Goal: Task Accomplishment & Management: Manage account settings

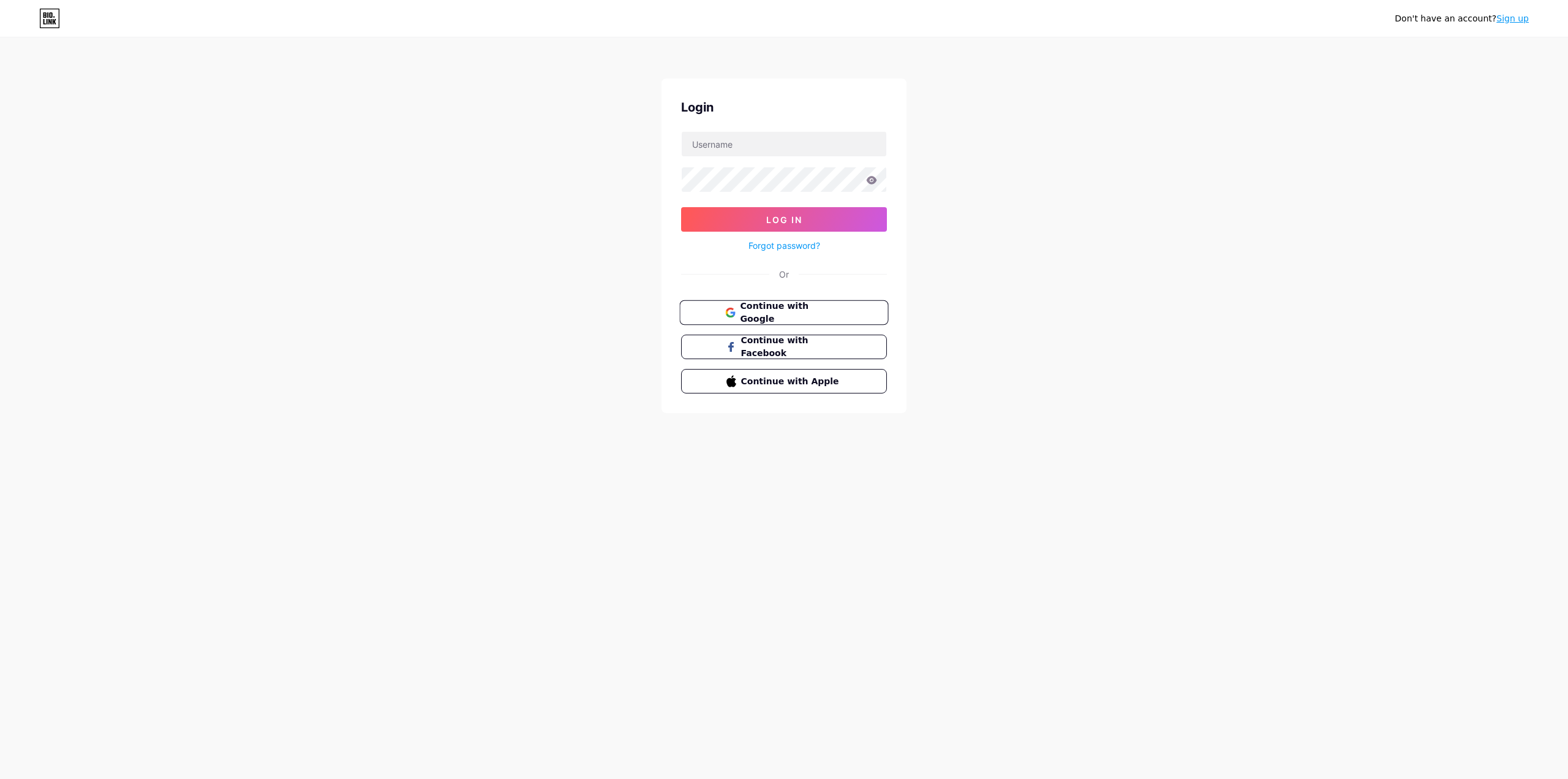
click at [766, 320] on button "Continue with Google" at bounding box center [783, 313] width 209 height 25
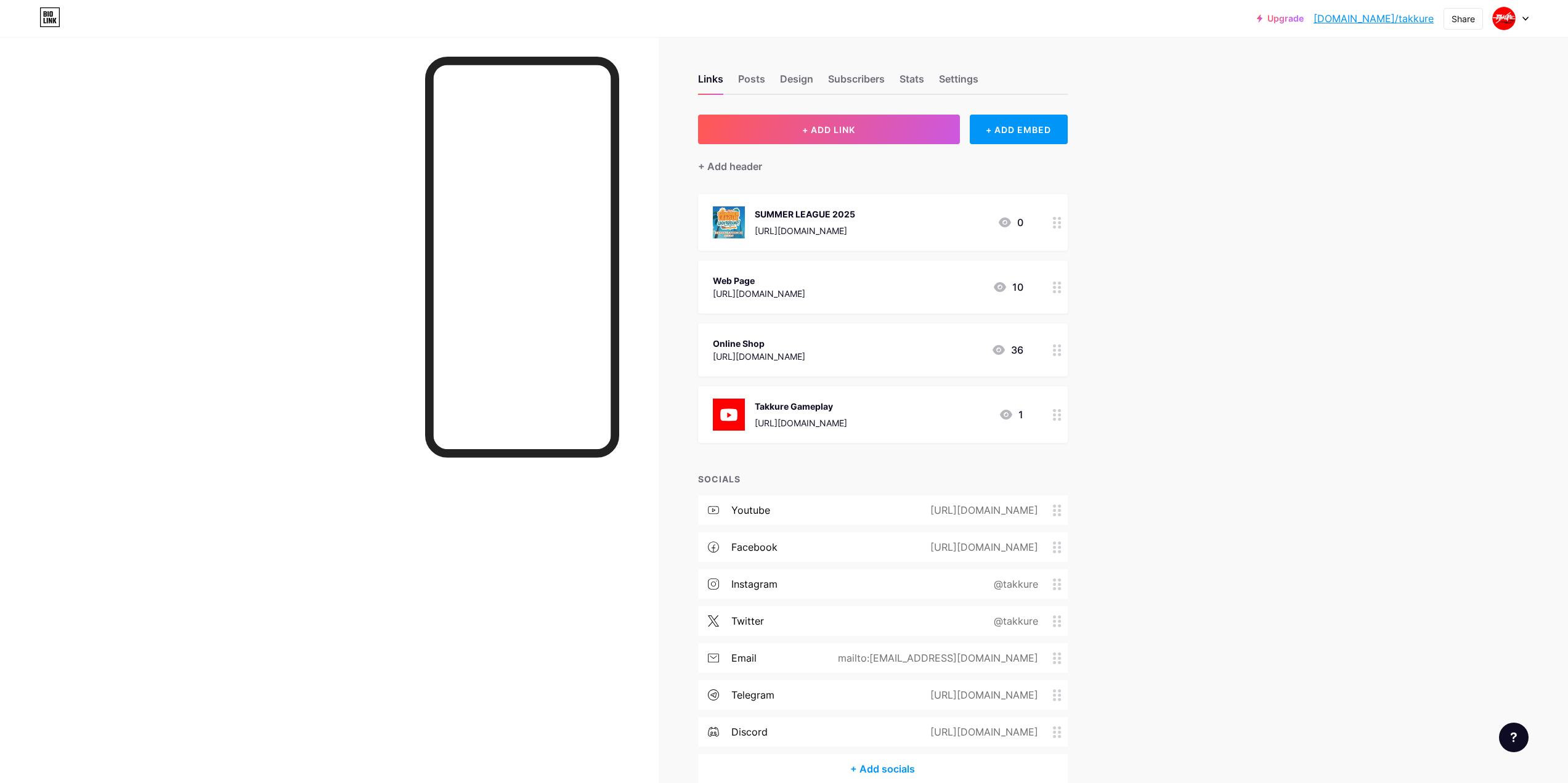
click at [868, 350] on div "Online Shop [URL][DOMAIN_NAME] 36" at bounding box center [868, 349] width 310 height 29
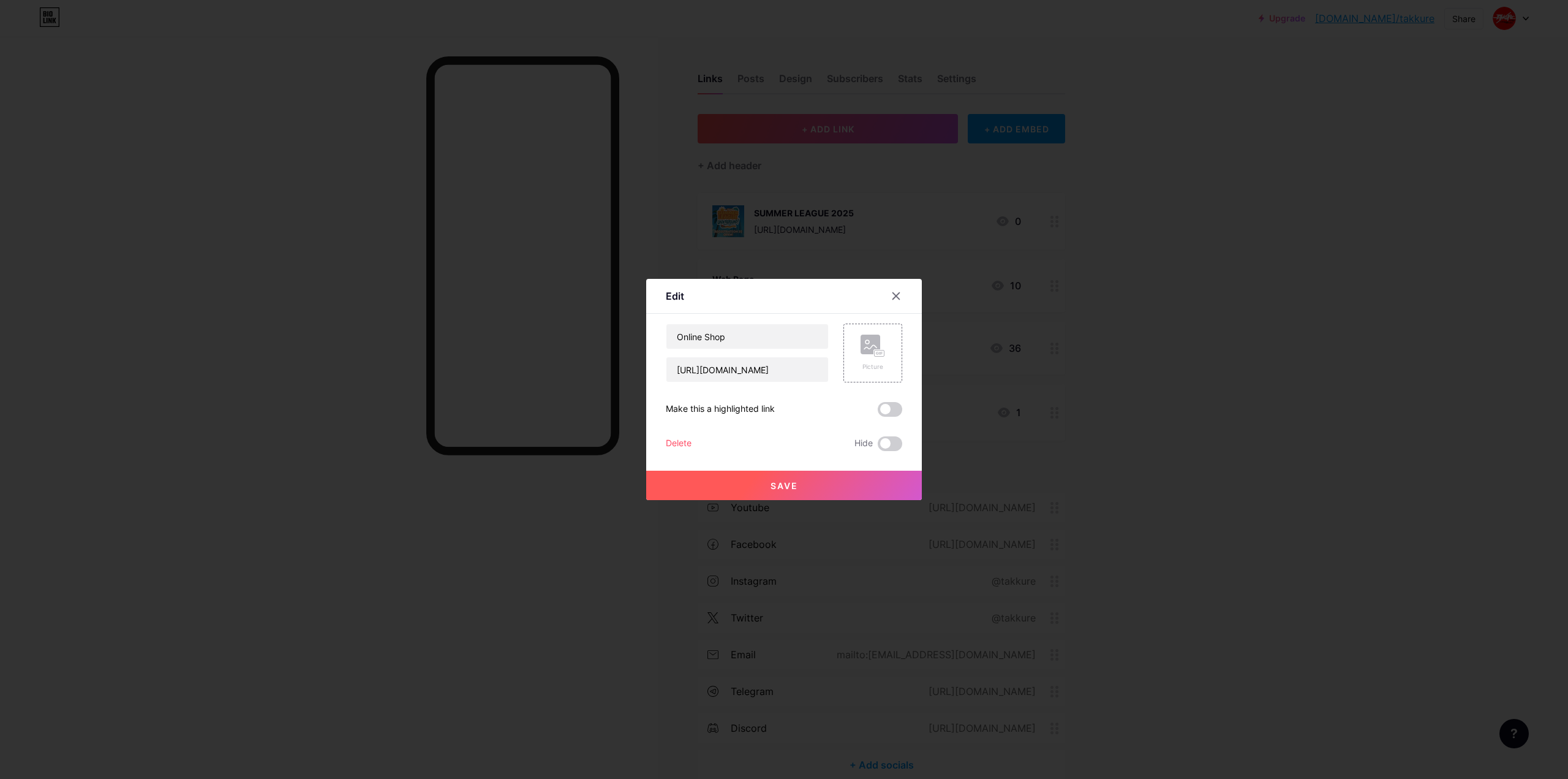
click at [669, 445] on div "Delete" at bounding box center [678, 443] width 26 height 15
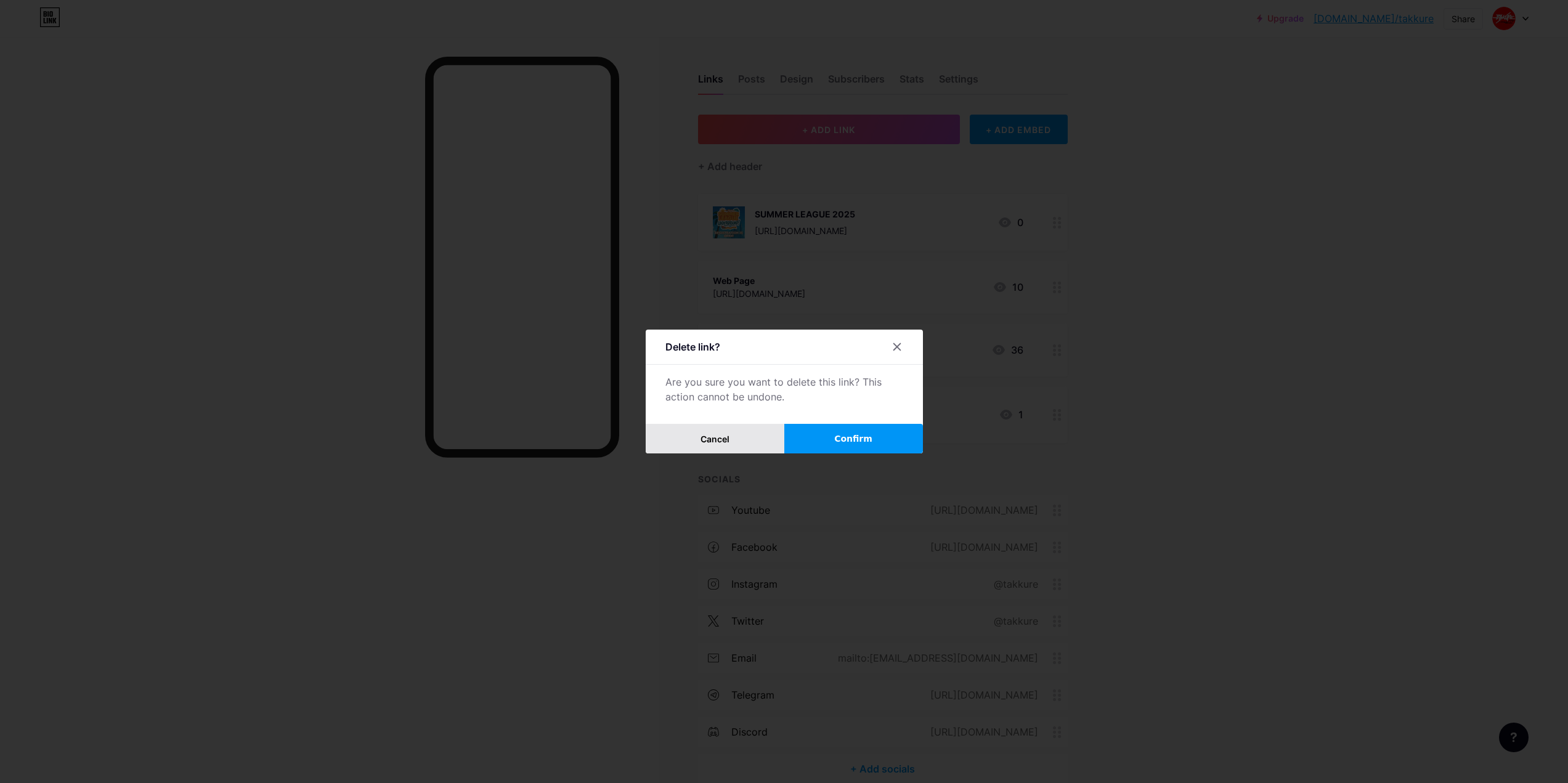
click at [712, 438] on span "Cancel" at bounding box center [715, 439] width 29 height 11
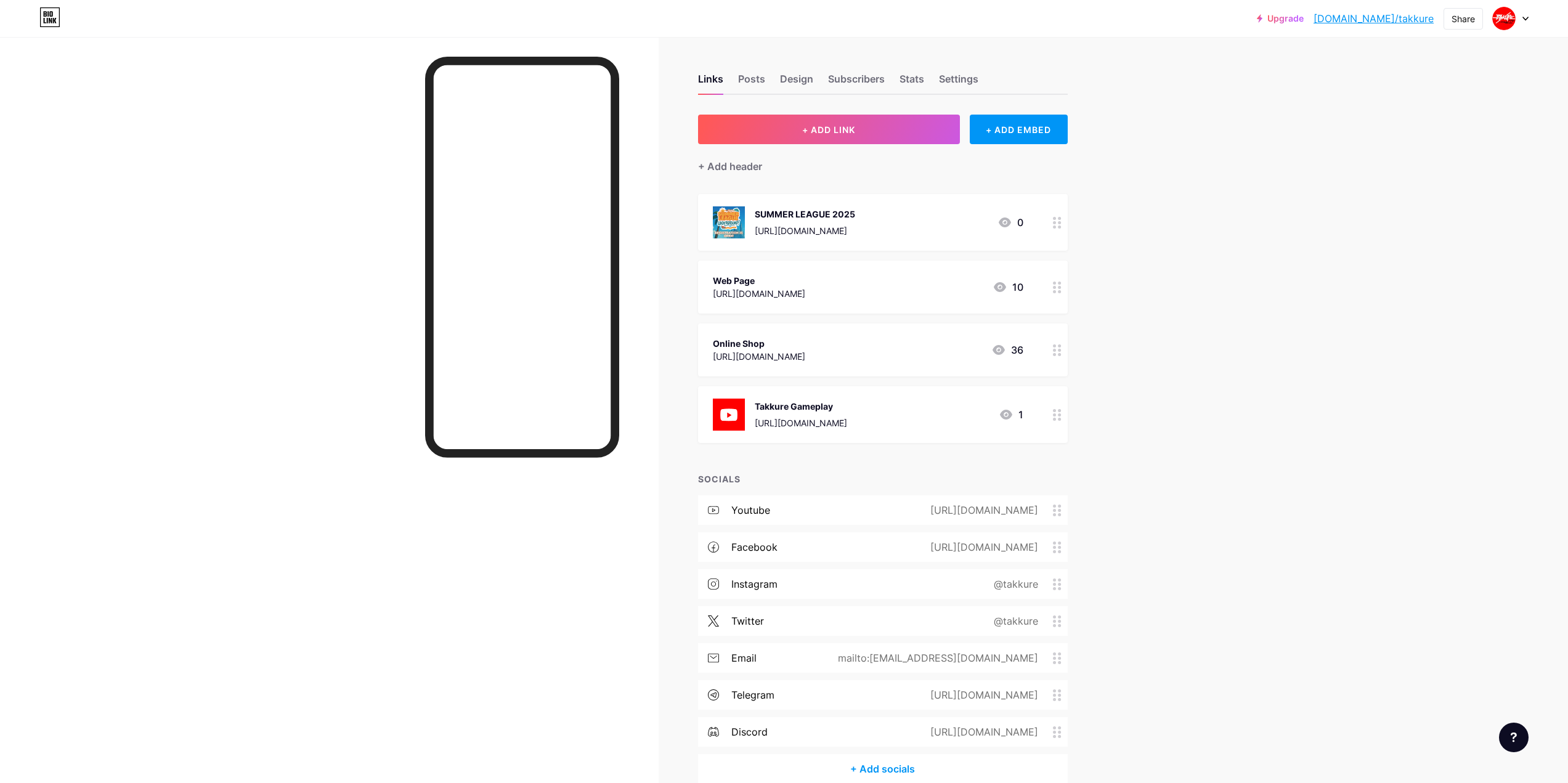
click at [789, 359] on div "[URL][DOMAIN_NAME]" at bounding box center [759, 356] width 92 height 13
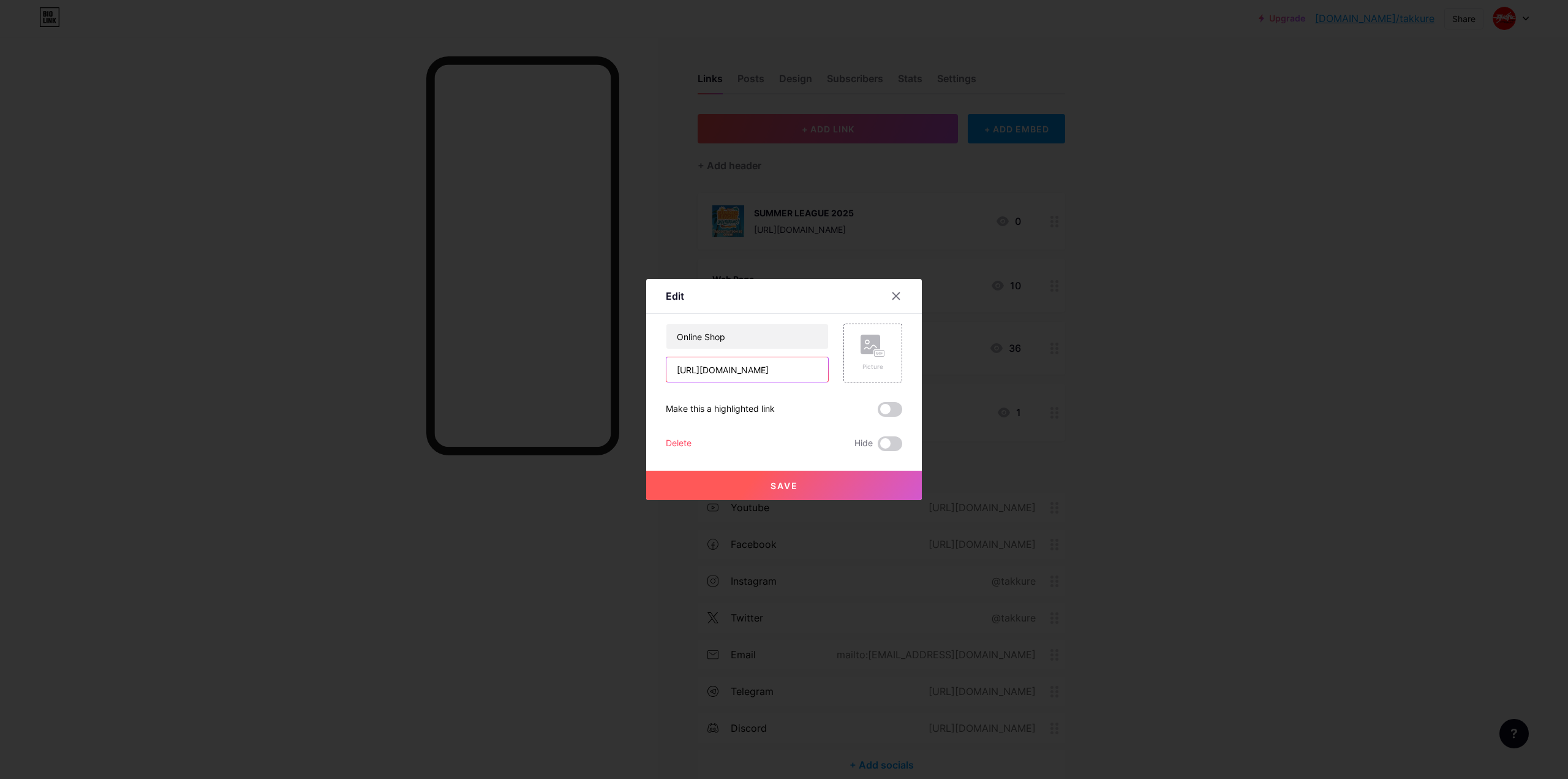
click at [773, 375] on input "[URL][DOMAIN_NAME]" at bounding box center [747, 369] width 162 height 24
drag, startPoint x: 677, startPoint y: 372, endPoint x: 1032, endPoint y: 381, distance: 355.1
click at [1032, 381] on div "Edit Content YouTube Play YouTube video without leaving your page. ADD Vimeo Pl…" at bounding box center [784, 389] width 1568 height 779
paste input "-design.sumupstore"
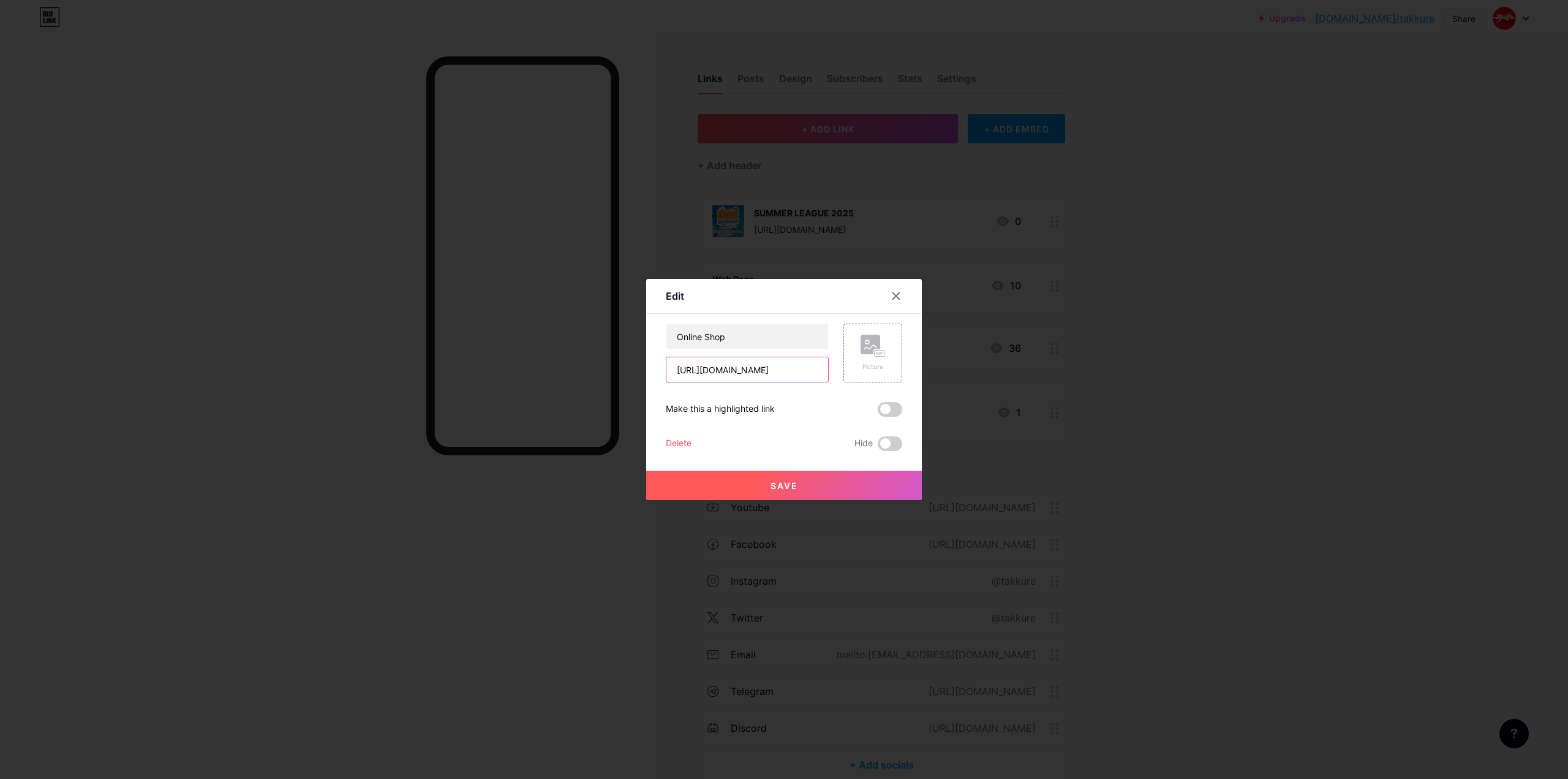
type input "[URL][DOMAIN_NAME]"
click at [820, 477] on button "Save" at bounding box center [783, 485] width 275 height 30
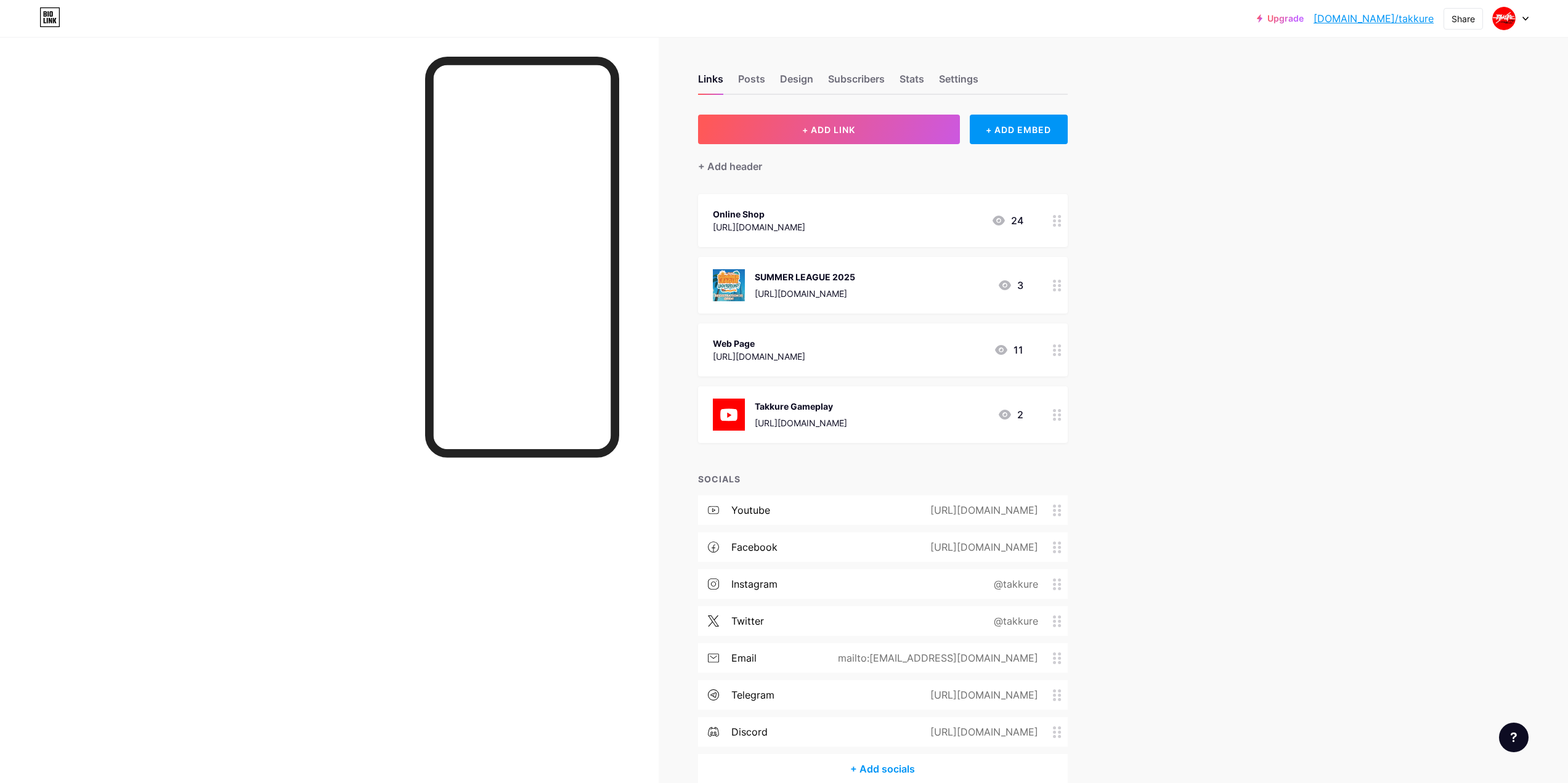
click at [1164, 245] on div "Upgrade [DOMAIN_NAME]/takkur... [DOMAIN_NAME]/takkure Share Switch accounts Tak…" at bounding box center [784, 422] width 1568 height 845
click at [813, 414] on div "Takkure Gameplay [URL][DOMAIN_NAME]" at bounding box center [801, 414] width 92 height 32
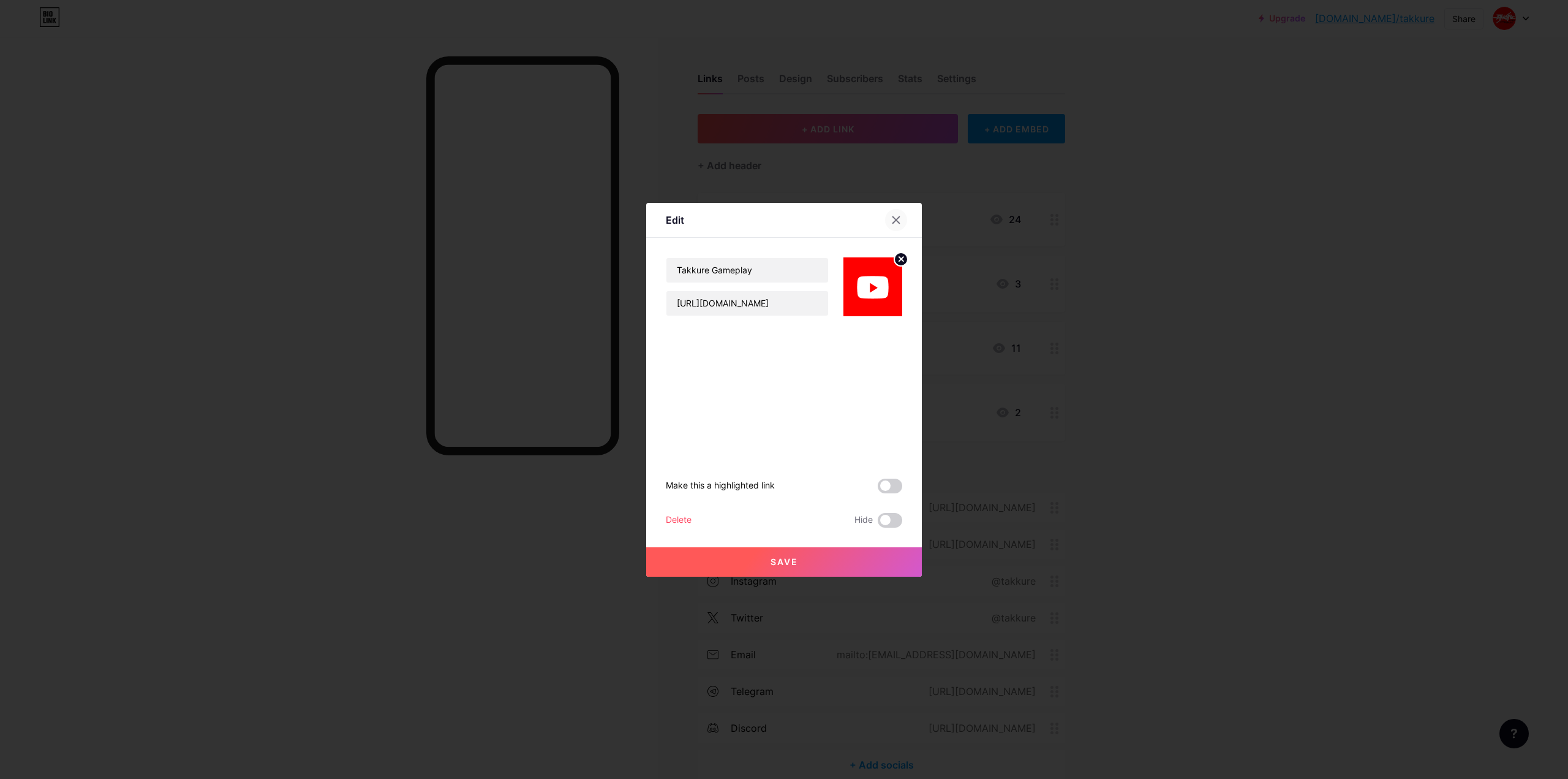
click at [893, 216] on icon at bounding box center [896, 219] width 7 height 7
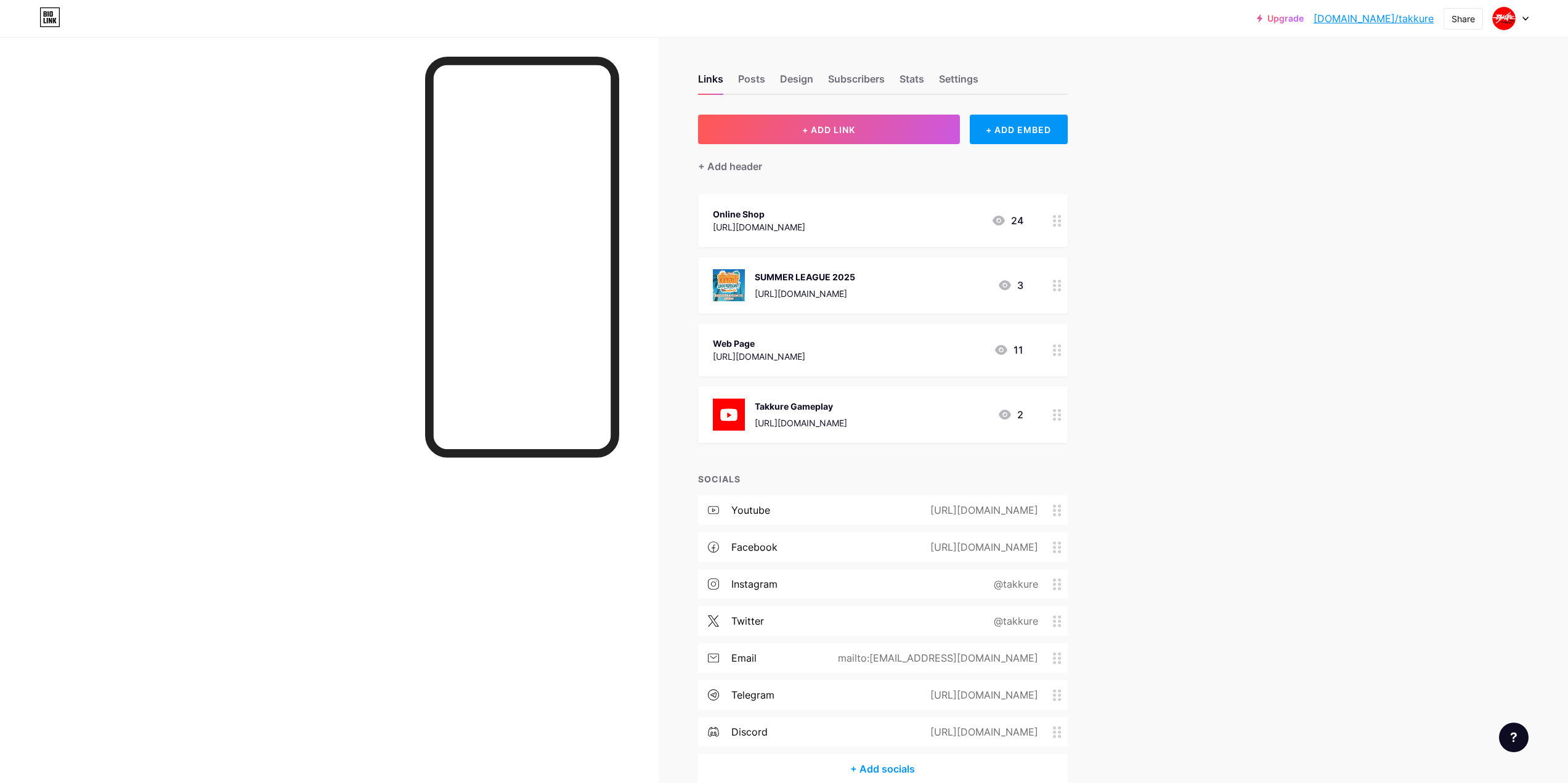
click at [256, 231] on div at bounding box center [329, 428] width 658 height 783
click at [1104, 245] on div "Links Posts Design Subscribers Stats Settings + ADD LINK + ADD EMBED + Add head…" at bounding box center [559, 441] width 1120 height 808
click at [850, 274] on div "SUMMER LEAGUE 2025" at bounding box center [805, 276] width 100 height 13
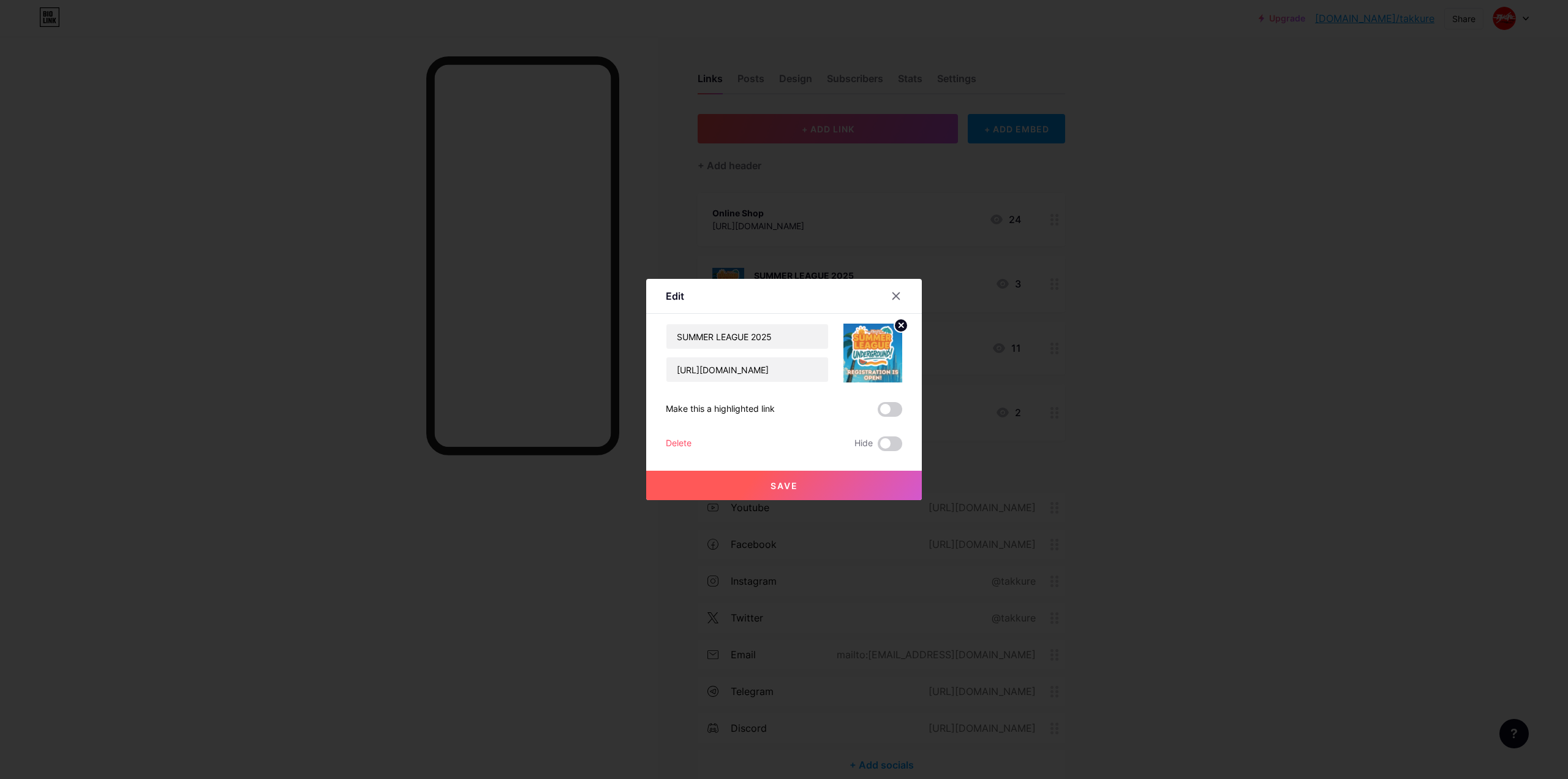
click at [678, 445] on div "Delete" at bounding box center [678, 443] width 26 height 15
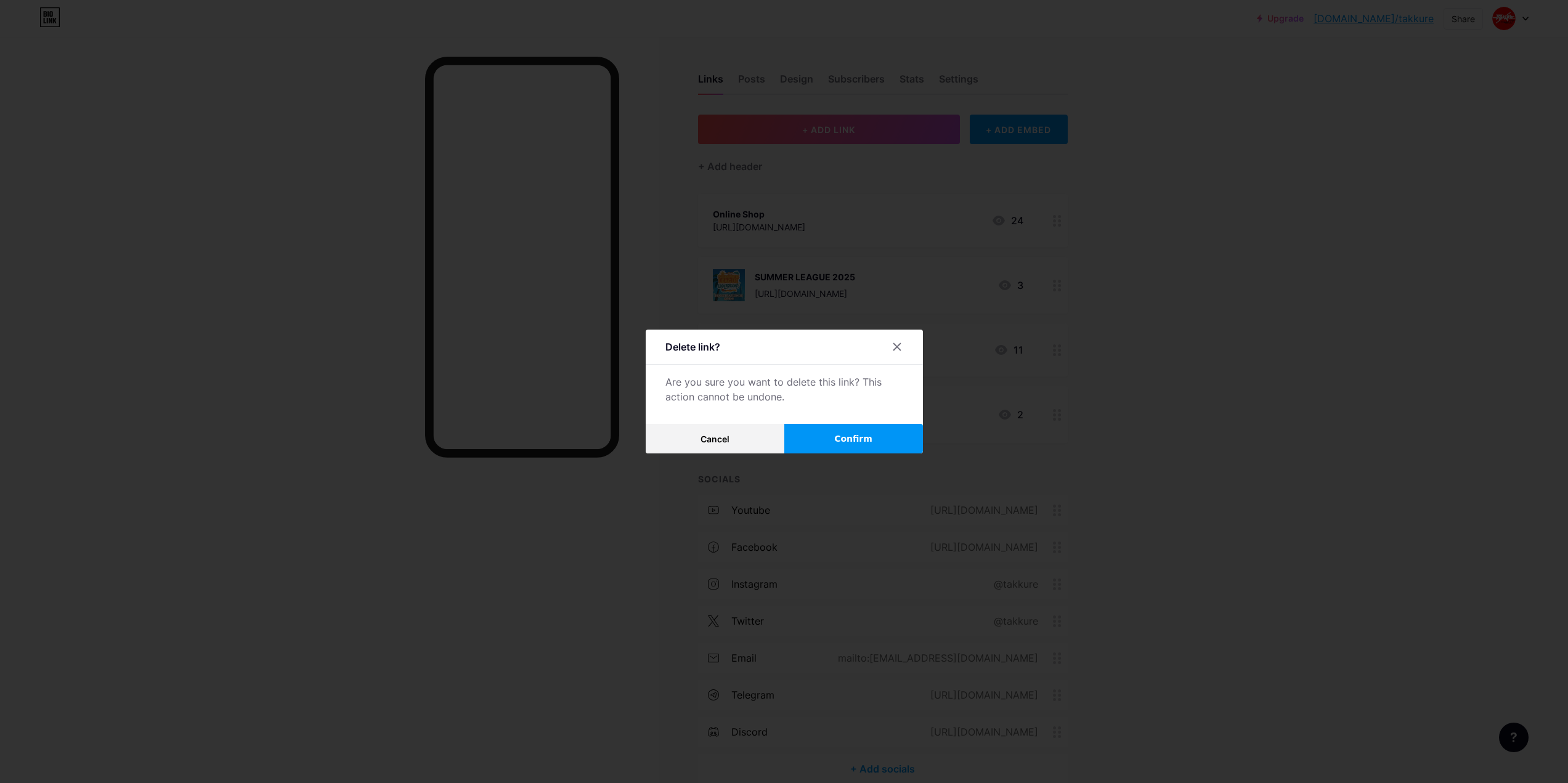
click at [848, 441] on span "Confirm" at bounding box center [852, 438] width 38 height 13
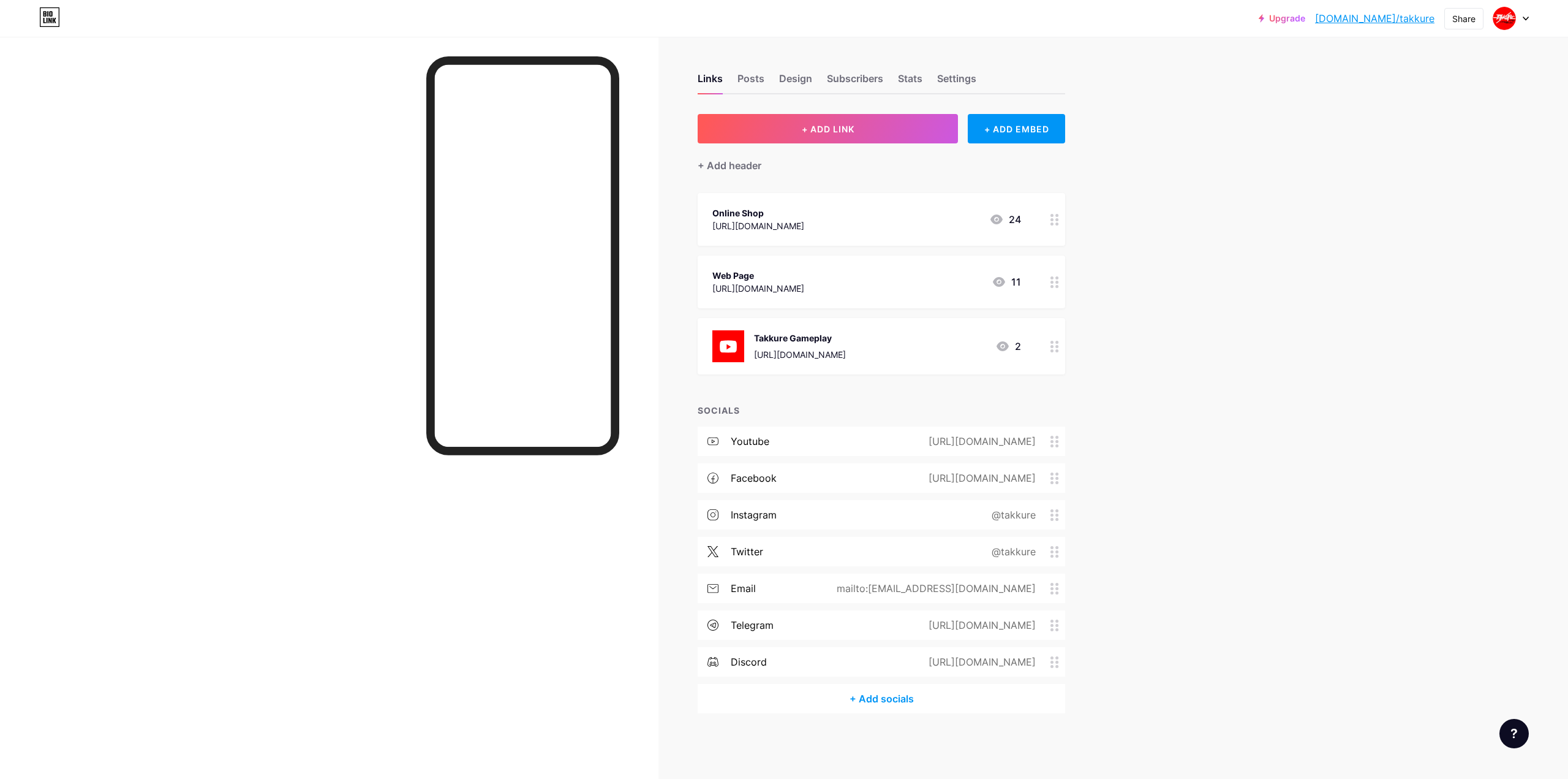
click at [287, 262] on div at bounding box center [329, 426] width 659 height 779
click at [1248, 200] on div "Upgrade [DOMAIN_NAME]/takkur... [DOMAIN_NAME]/takkure Share Switch accounts Tak…" at bounding box center [784, 389] width 1568 height 779
